Goal: Find specific page/section: Find specific page/section

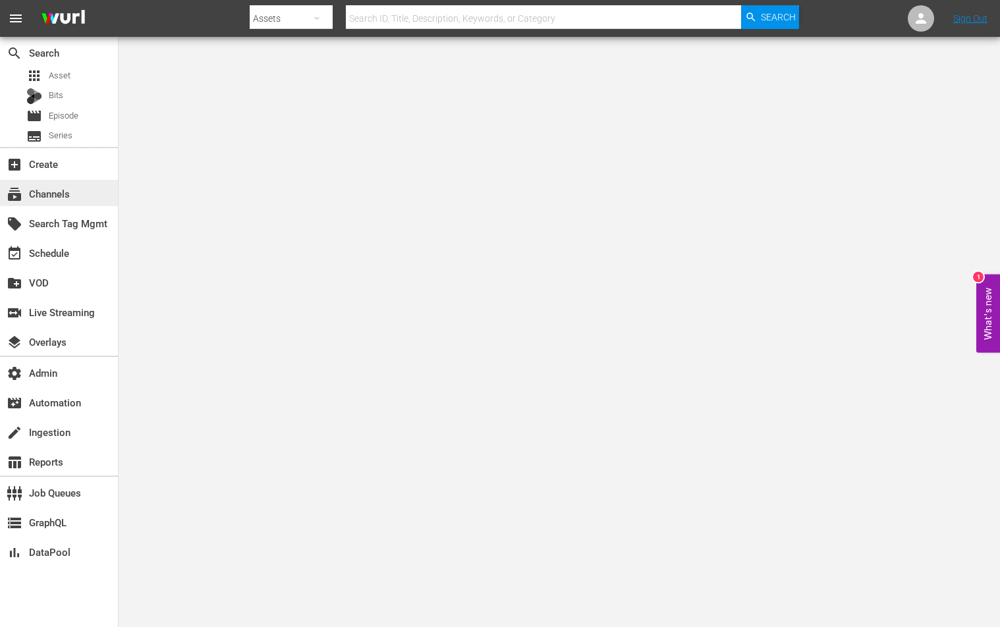
click at [58, 198] on div "subscriptions Channels" at bounding box center [37, 192] width 74 height 12
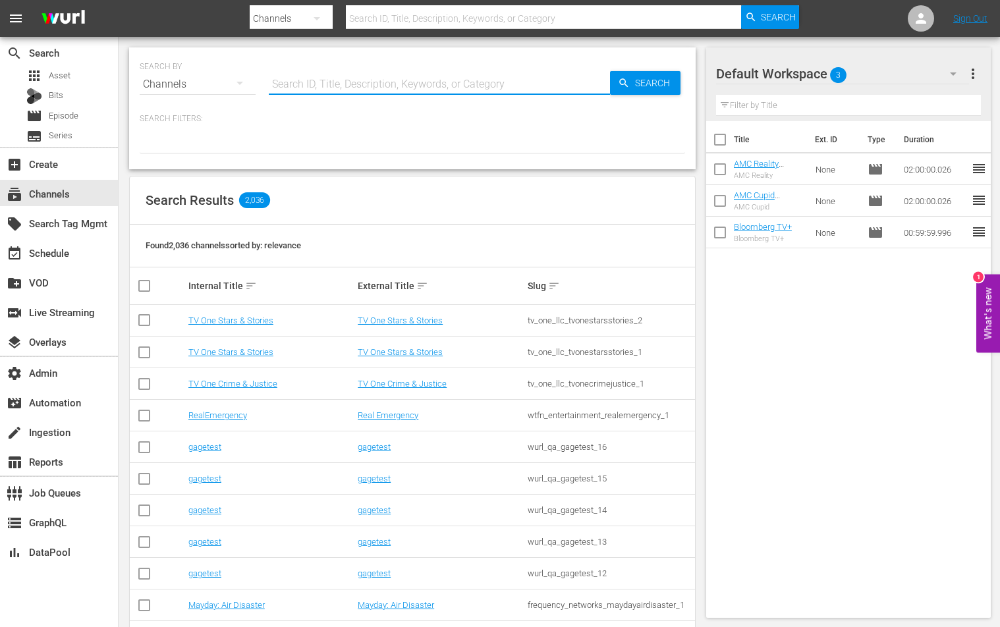
click at [491, 74] on input "text" at bounding box center [439, 85] width 341 height 32
paste input "plaionpictures_weihnachtskino_1"
type input "plaionpictures_weihnachtskino_1"
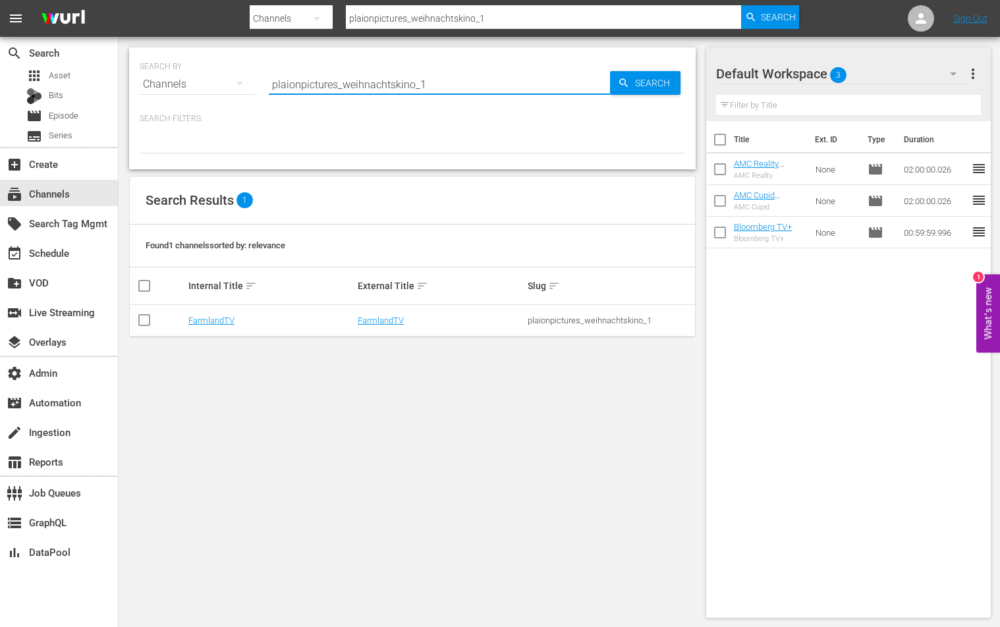
click at [447, 84] on input "plaionpictures_weihnachtskino_1" at bounding box center [439, 85] width 341 height 32
paste input "_pictures_gmbh"
type input "plaion_pictures_gmbh_weihnachtskino_1"
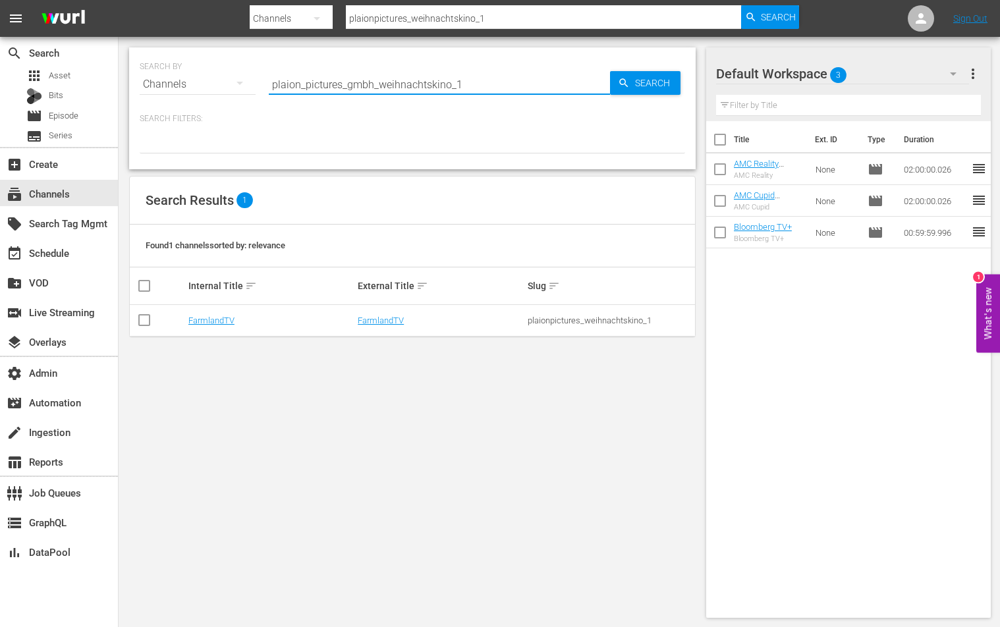
type input "plaion_pictures_gmbh_weihnachtskino_1"
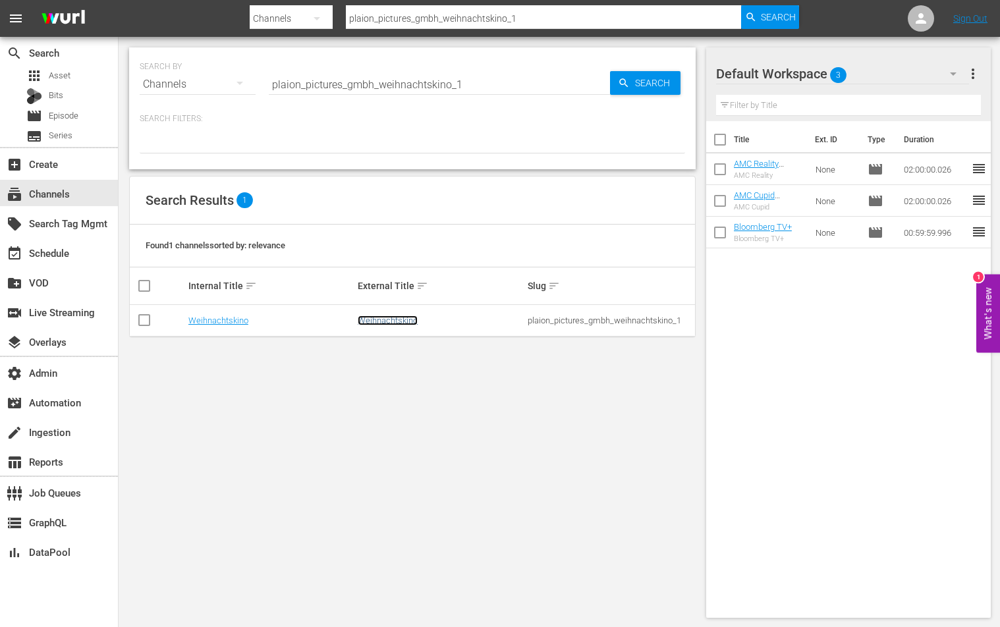
click at [373, 318] on link "Weihnachtskino" at bounding box center [388, 321] width 60 height 10
